Goal: Use online tool/utility: Utilize a website feature to perform a specific function

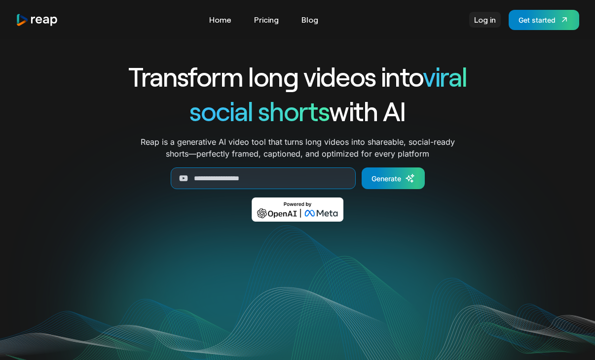
click at [481, 22] on link "Log in" at bounding box center [485, 20] width 32 height 16
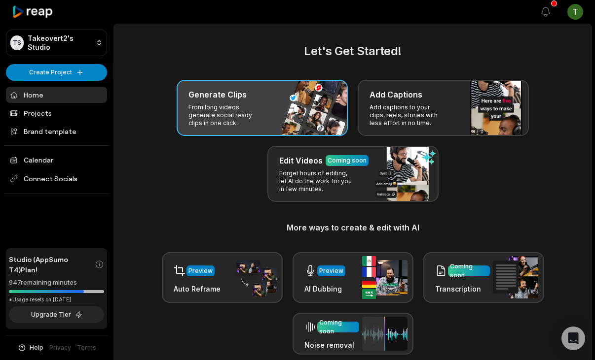
click at [274, 91] on div "Generate Clips" at bounding box center [261, 95] width 147 height 12
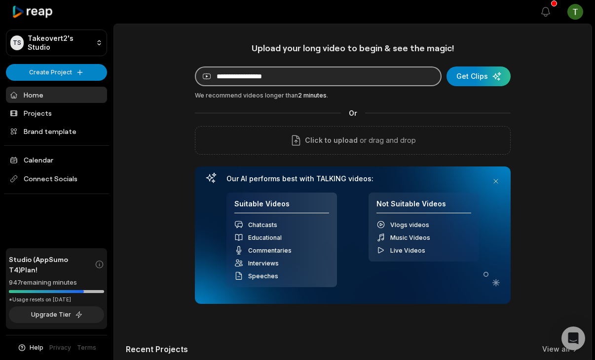
click at [265, 83] on input at bounding box center [318, 77] width 247 height 20
paste input "**********"
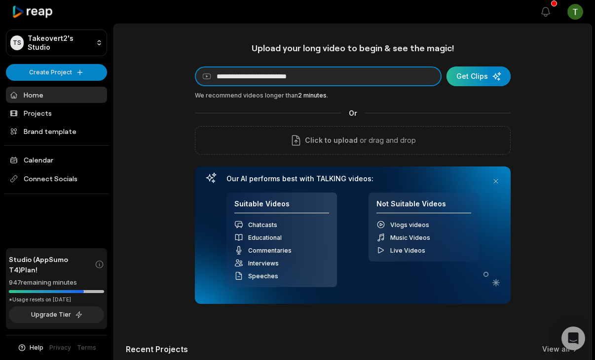
type input "**********"
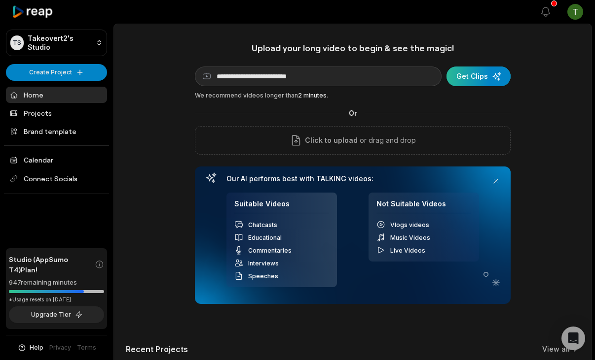
click at [464, 77] on div "submit" at bounding box center [478, 77] width 64 height 20
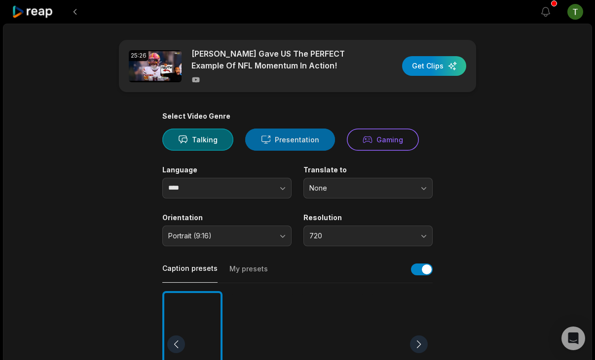
click at [286, 134] on button "Presentation" at bounding box center [290, 140] width 90 height 22
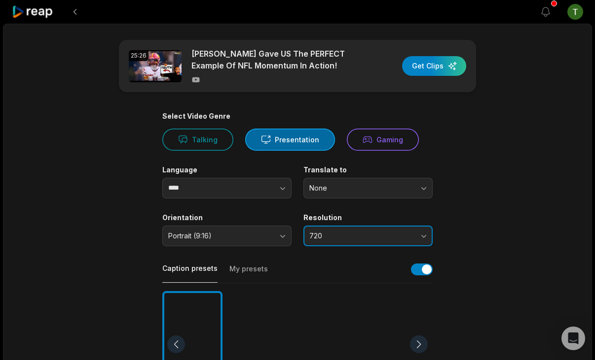
click at [342, 226] on button "720" at bounding box center [367, 236] width 129 height 21
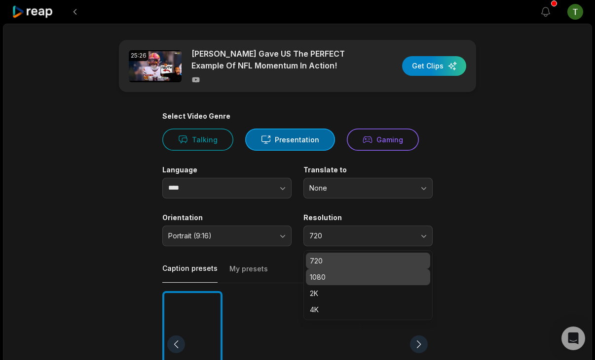
click at [330, 275] on p "1080" at bounding box center [368, 277] width 116 height 10
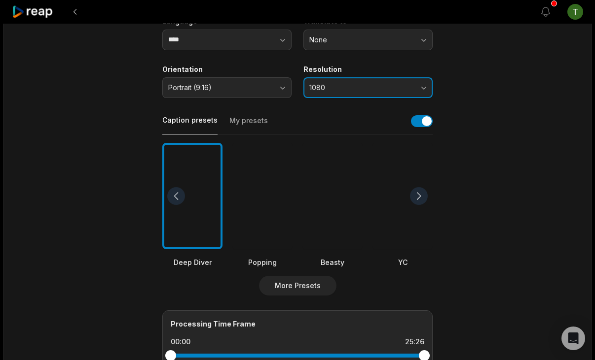
scroll to position [156, 0]
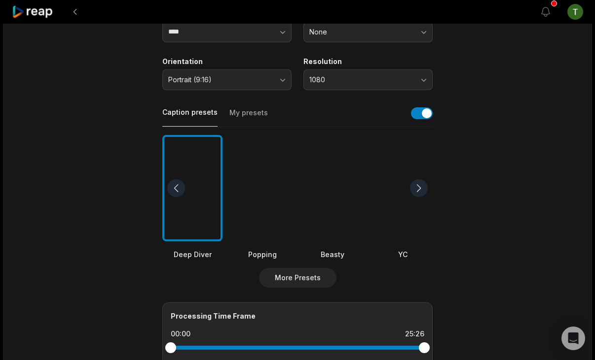
click at [343, 191] on div at bounding box center [332, 188] width 60 height 107
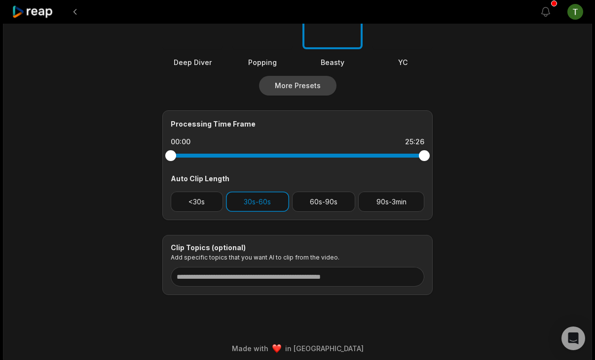
scroll to position [355, 0]
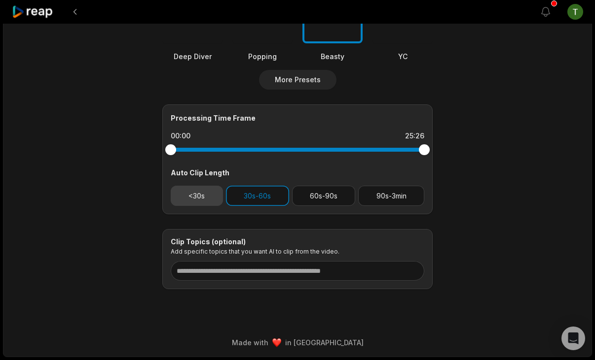
click at [200, 205] on button "<30s" at bounding box center [197, 196] width 52 height 20
click at [279, 203] on button "30s-60s" at bounding box center [257, 196] width 63 height 20
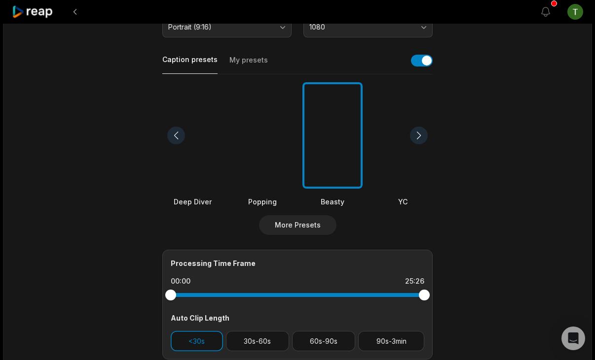
scroll to position [218, 0]
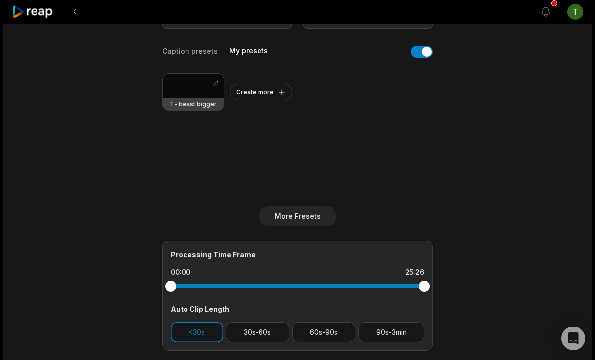
click at [257, 48] on button "My presets" at bounding box center [248, 55] width 38 height 19
click at [199, 79] on div at bounding box center [193, 86] width 61 height 25
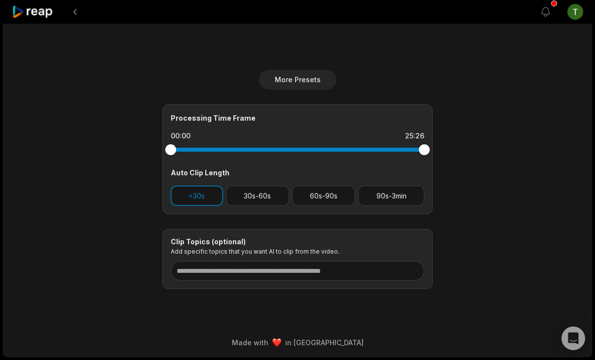
scroll to position [0, 0]
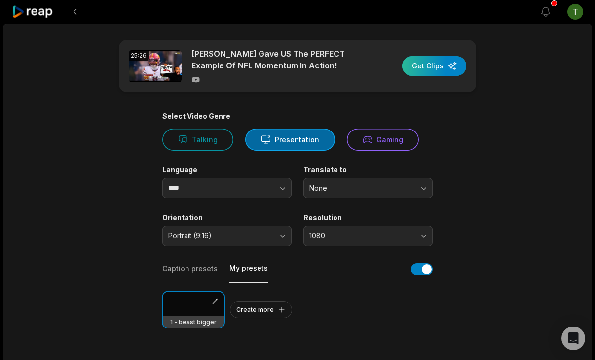
click at [427, 69] on div "button" at bounding box center [434, 66] width 64 height 20
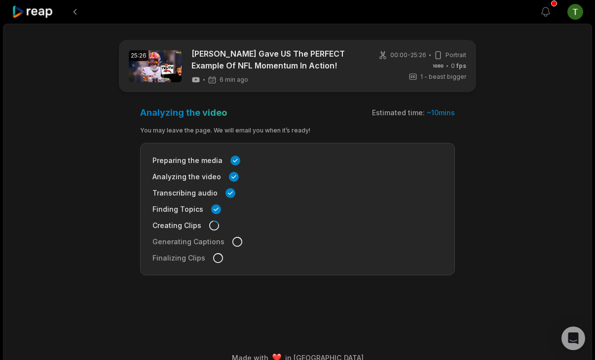
click at [38, 9] on icon at bounding box center [33, 11] width 42 height 13
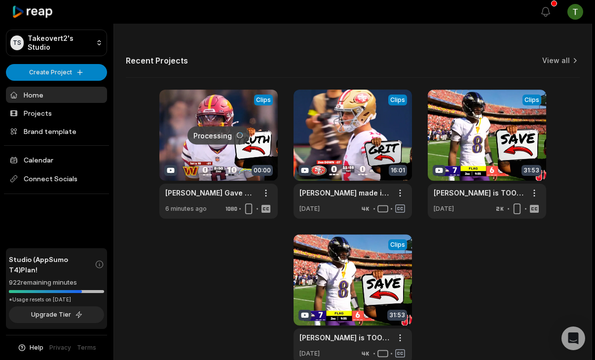
scroll to position [339, 0]
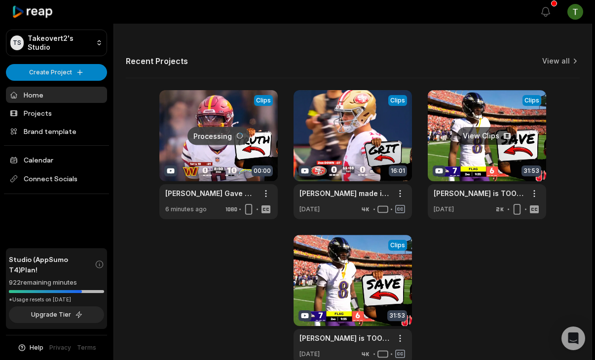
click at [526, 127] on link at bounding box center [487, 154] width 118 height 129
